Goal: Task Accomplishment & Management: Manage account settings

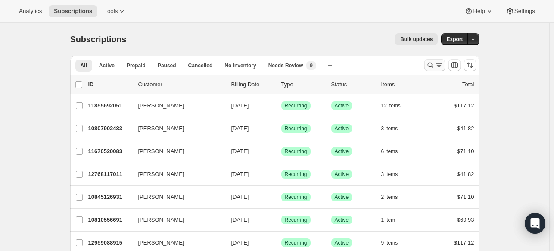
click at [430, 63] on icon "Search and filter results" at bounding box center [430, 65] width 9 height 9
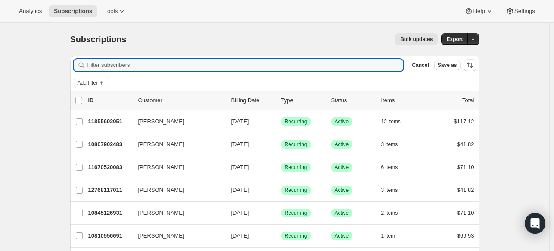
paste input "[EMAIL_ADDRESS][DOMAIN_NAME]"
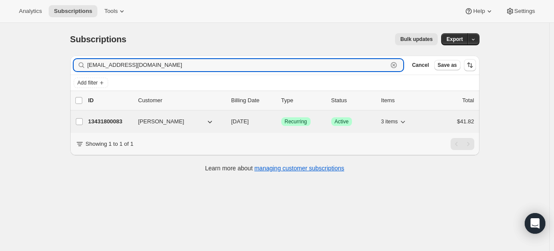
type input "[EMAIL_ADDRESS][DOMAIN_NAME]"
click at [110, 120] on p "13431800083" at bounding box center [109, 121] width 43 height 9
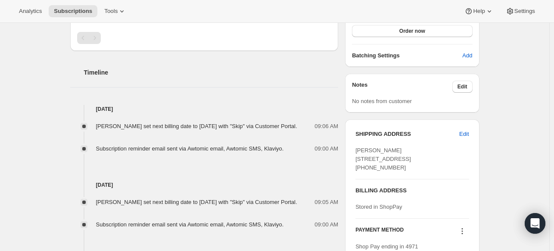
scroll to position [259, 0]
click at [469, 133] on span "Edit" at bounding box center [464, 133] width 9 height 9
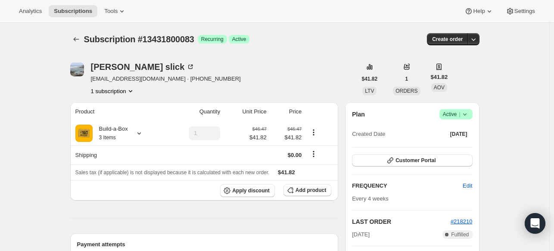
select select "OR"
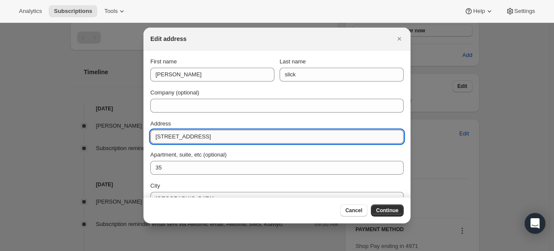
click at [214, 133] on input "[STREET_ADDRESS]" at bounding box center [276, 137] width 253 height 14
click at [239, 132] on input "[STREET_ADDRESS]" at bounding box center [276, 137] width 253 height 14
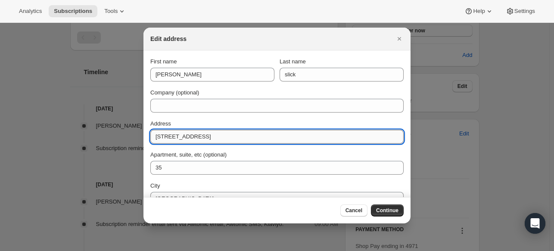
click at [238, 132] on input "[STREET_ADDRESS]" at bounding box center [276, 137] width 253 height 14
paste input "[STREET_ADDRESS][PERSON_NAME]"
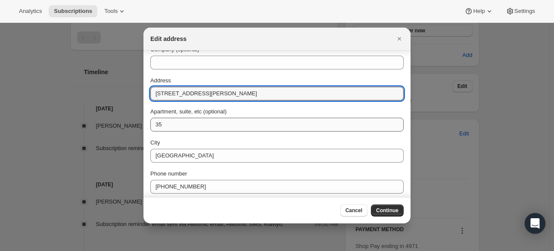
type input "[STREET_ADDRESS][PERSON_NAME]"
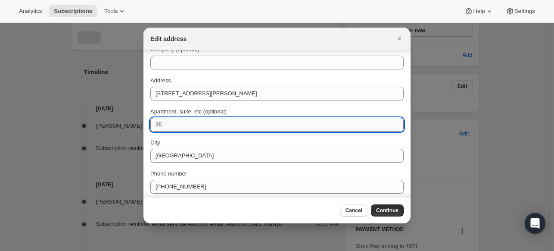
click at [209, 123] on input "35" at bounding box center [276, 125] width 253 height 14
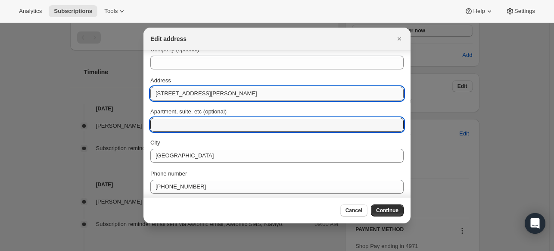
click at [229, 96] on input "[STREET_ADDRESS][PERSON_NAME]" at bounding box center [276, 94] width 253 height 14
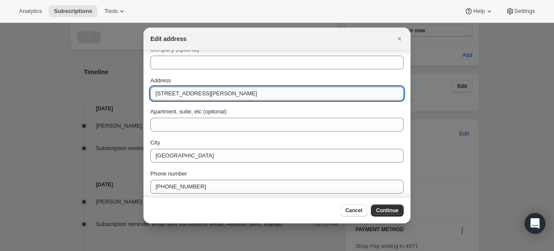
click at [229, 96] on input "[STREET_ADDRESS][PERSON_NAME]" at bounding box center [276, 94] width 253 height 14
type input "[STREET_ADDRESS][PERSON_NAME]"
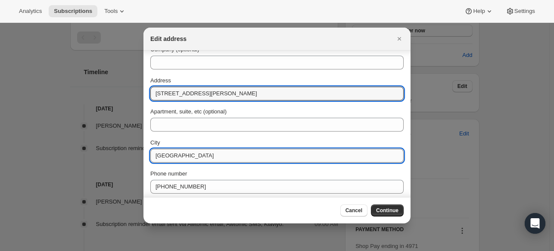
click at [169, 155] on input "[GEOGRAPHIC_DATA]" at bounding box center [276, 156] width 253 height 14
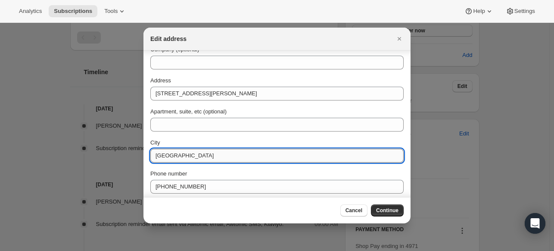
click at [169, 155] on input "[GEOGRAPHIC_DATA]" at bounding box center [276, 156] width 253 height 14
paste input "Beaverton"
type input "Beaverton"
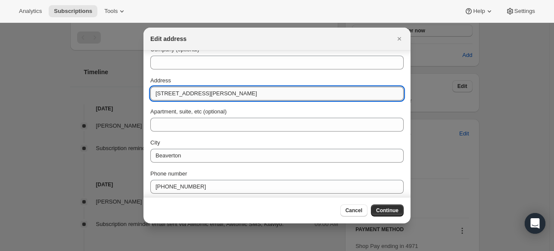
click at [243, 96] on input "[STREET_ADDRESS][PERSON_NAME]" at bounding box center [276, 94] width 253 height 14
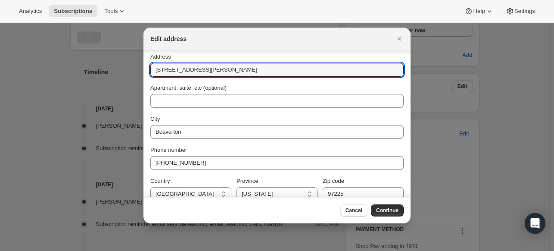
scroll to position [77, 0]
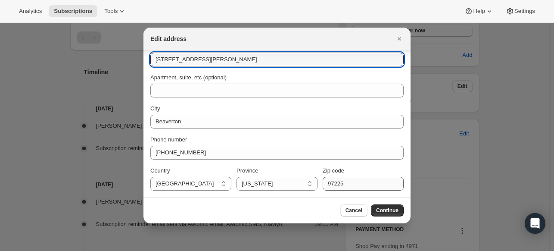
type input "[STREET_ADDRESS][PERSON_NAME]"
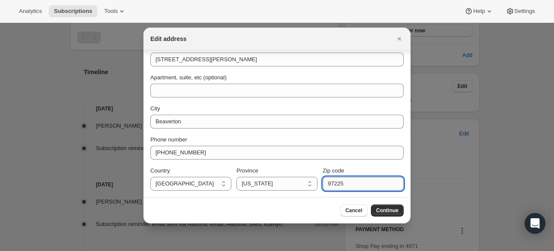
click at [330, 187] on input "97225" at bounding box center [363, 184] width 81 height 14
paste input "00"
type input "97005"
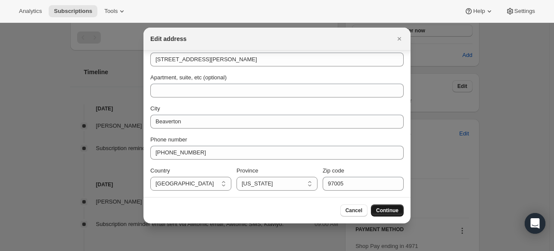
click at [395, 210] on span "Continue" at bounding box center [387, 210] width 22 height 7
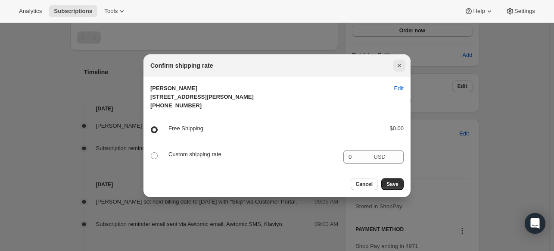
click at [398, 59] on button "Close" at bounding box center [400, 65] width 12 height 12
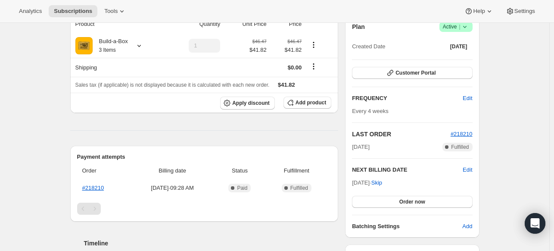
scroll to position [86, 0]
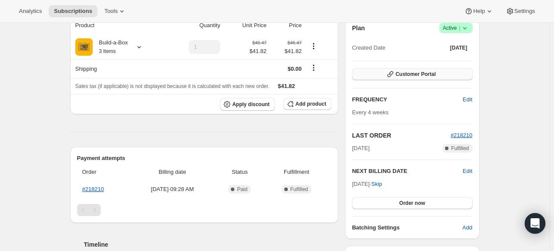
click at [434, 77] on span "Customer Portal" at bounding box center [416, 74] width 40 height 7
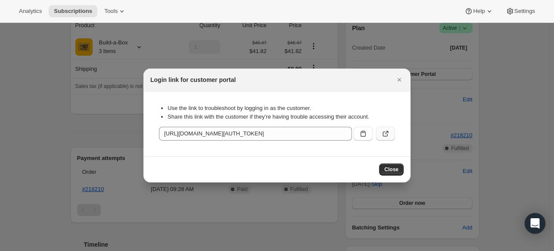
click at [381, 127] on button ":rcc:" at bounding box center [385, 134] width 19 height 14
click at [398, 78] on icon "Close" at bounding box center [399, 79] width 9 height 9
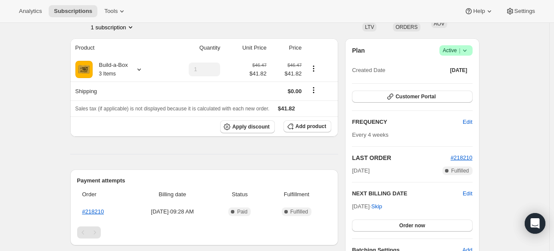
scroll to position [86, 0]
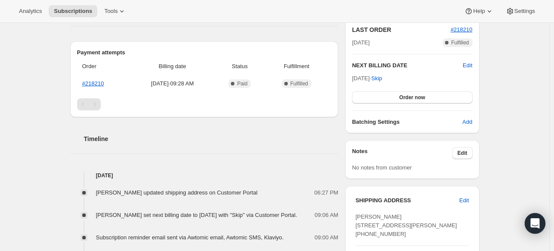
scroll to position [259, 0]
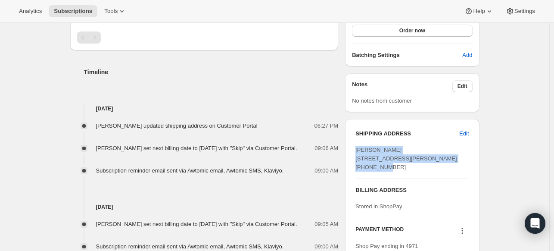
drag, startPoint x: 422, startPoint y: 164, endPoint x: 349, endPoint y: 144, distance: 76.3
click at [349, 144] on div "SHIPPING ADDRESS Edit Sally Slick 5566 SW Erickson Ave Beaverton OR, 97005 Unit…" at bounding box center [412, 194] width 134 height 150
copy span "Sally Slick 5566 SW Erickson Ave Beaverton OR, 97005"
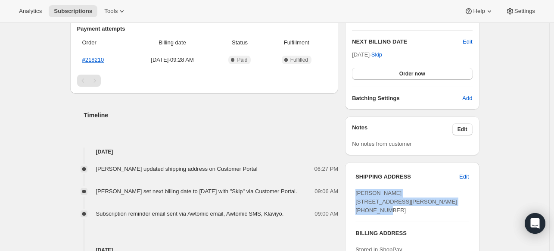
scroll to position [216, 0]
